Goal: Task Accomplishment & Management: Use online tool/utility

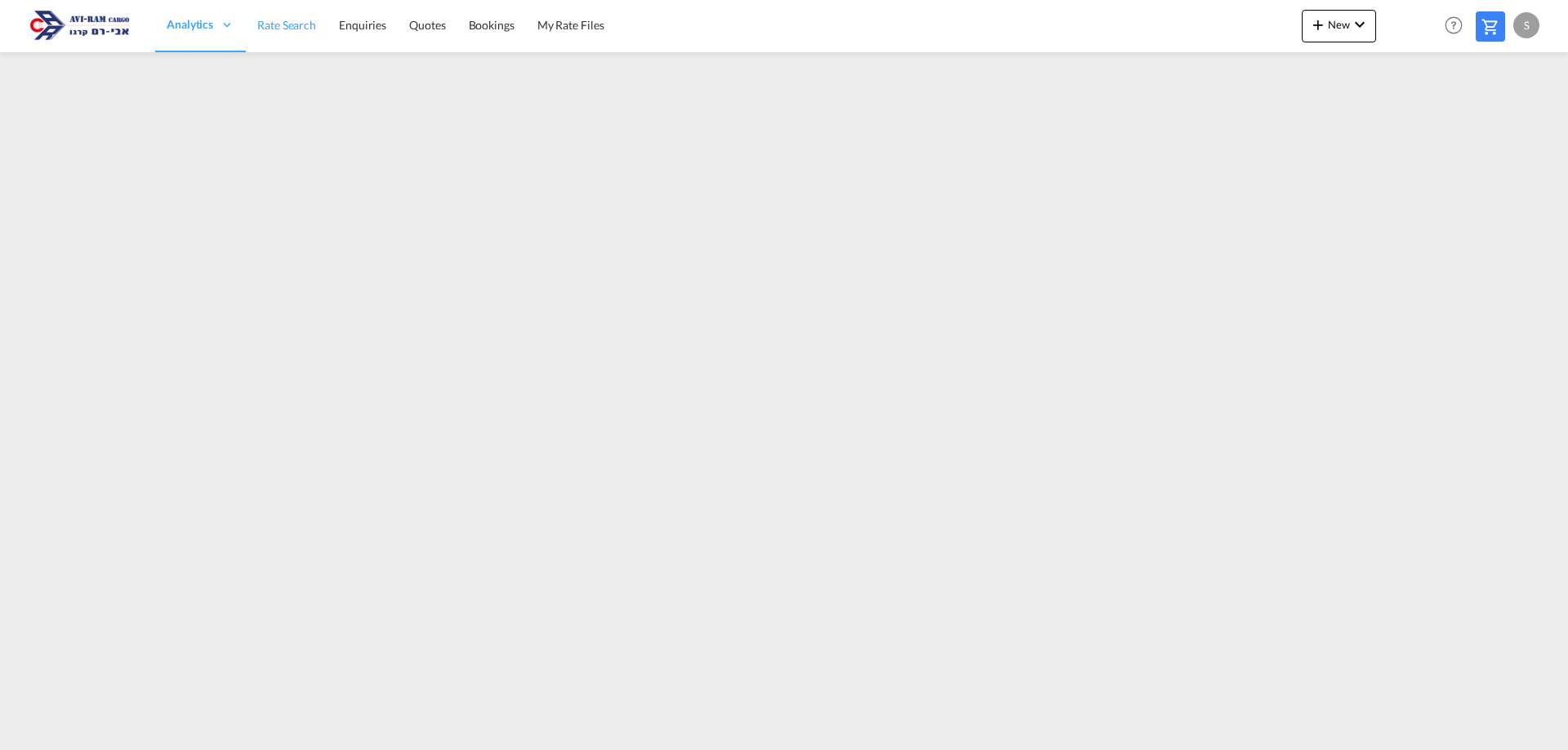
click at [279, 27] on span "Rate Search" at bounding box center [286, 25] width 59 height 14
click at [295, 24] on span "Rate Search" at bounding box center [286, 25] width 59 height 14
